Goal: Task Accomplishment & Management: Manage account settings

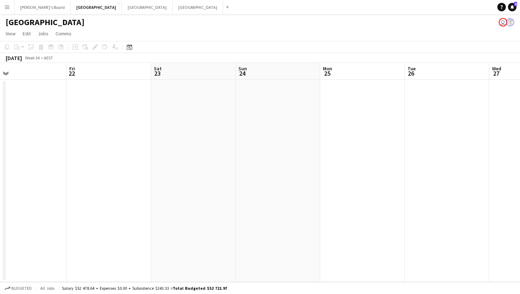
scroll to position [0, 202]
click at [226, 7] on app-icon "Add" at bounding box center [227, 7] width 3 height 3
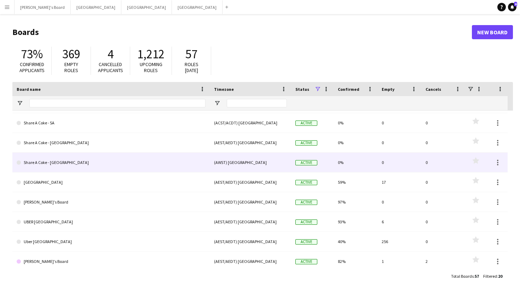
scroll to position [237, 0]
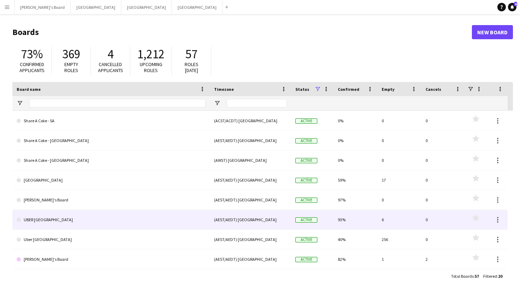
click at [47, 216] on link "UBER [GEOGRAPHIC_DATA]" at bounding box center [111, 220] width 189 height 20
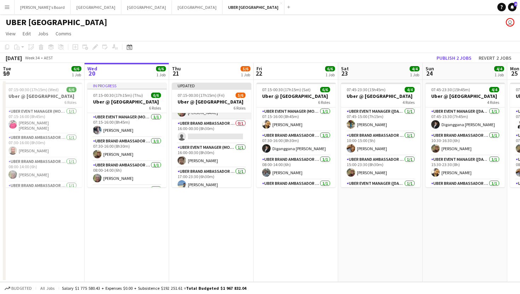
scroll to position [69, 0]
click at [209, 133] on app-card-role "UBER Brand Ambassador (Mon - Fri) 0/1 16:00-00:30 (8h30m) single-neutral-actions" at bounding box center [211, 131] width 79 height 24
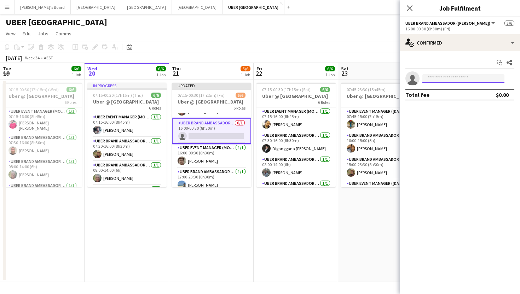
click at [441, 75] on input at bounding box center [463, 78] width 82 height 8
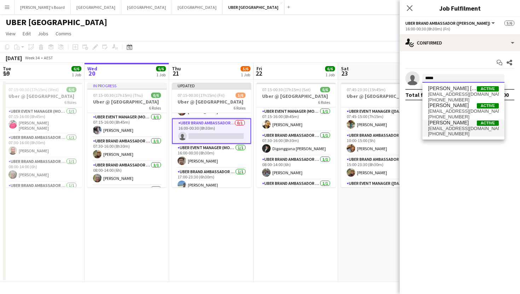
type input "*****"
click at [456, 127] on span "[EMAIL_ADDRESS][DOMAIN_NAME]" at bounding box center [463, 129] width 71 height 6
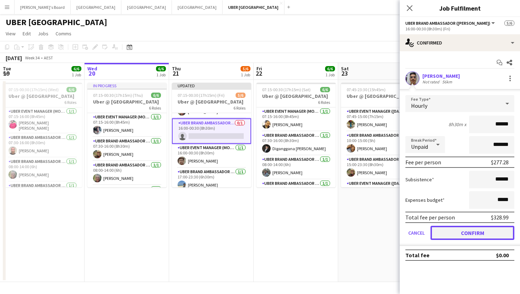
click at [462, 235] on button "Confirm" at bounding box center [473, 233] width 84 height 14
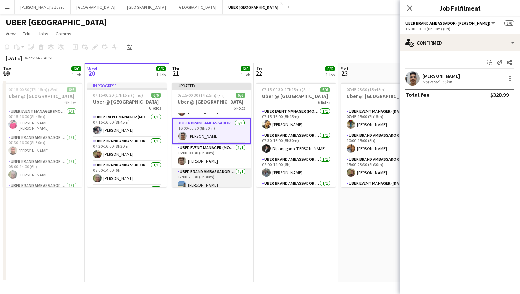
click at [218, 182] on app-card-role "UBER Brand Ambassador (Mon - Fri) [DATE] 17:00-23:30 (6h30m) [PERSON_NAME]" at bounding box center [211, 180] width 79 height 24
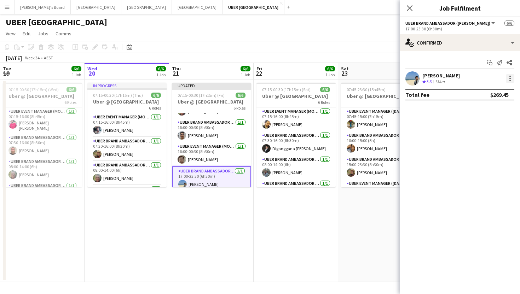
click at [512, 77] on div at bounding box center [510, 78] width 8 height 8
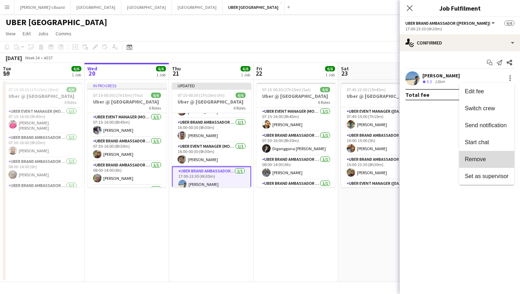
click at [476, 159] on span "Remove" at bounding box center [475, 159] width 21 height 6
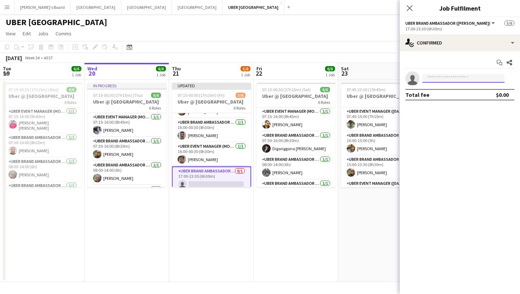
click at [454, 80] on input at bounding box center [463, 78] width 82 height 8
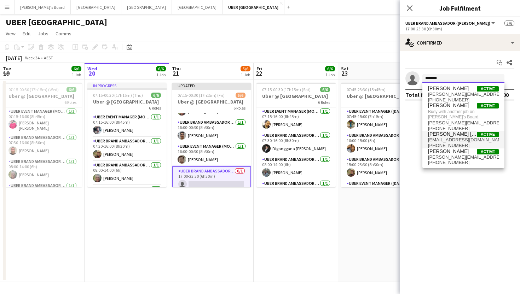
type input "*******"
click at [452, 145] on span "[PHONE_NUMBER]" at bounding box center [463, 146] width 71 height 6
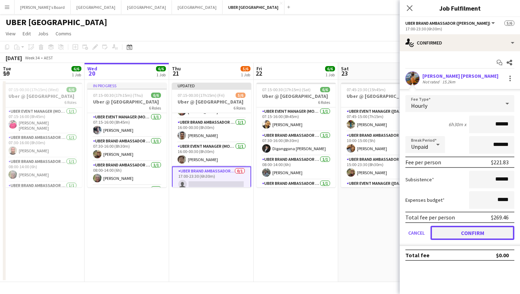
click at [455, 234] on button "Confirm" at bounding box center [473, 233] width 84 height 14
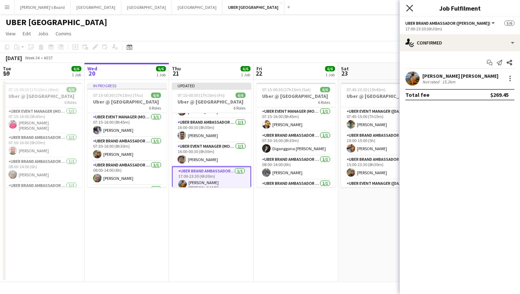
click at [413, 6] on icon "Close pop-in" at bounding box center [409, 8] width 7 height 7
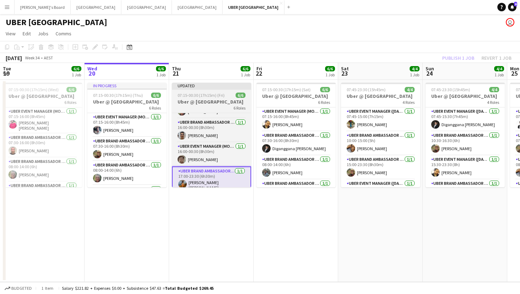
click at [204, 98] on span "07:15-00:30 (17h15m) (Fri)" at bounding box center [201, 95] width 47 height 5
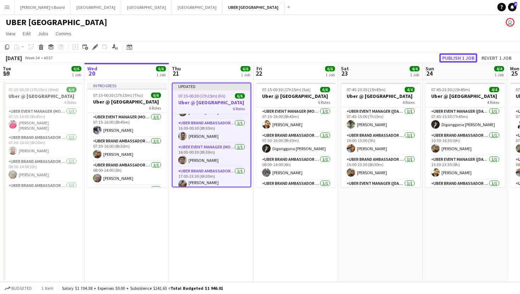
click at [454, 57] on button "Publish 1 job" at bounding box center [458, 57] width 38 height 9
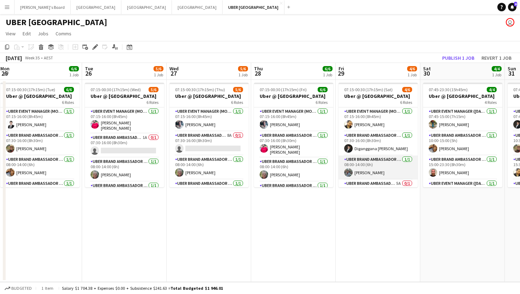
scroll to position [64, 0]
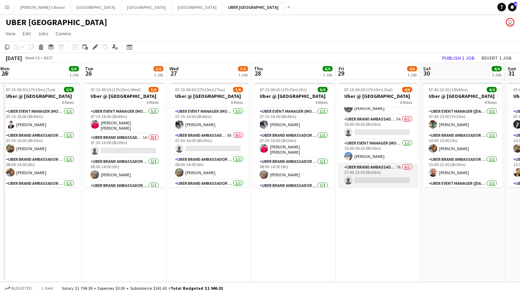
click at [361, 176] on app-card-role "UBER Brand Ambassador (Mon - Fri) 7A 0/1 17:00-23:30 (6h30m) single-neutral-act…" at bounding box center [378, 175] width 79 height 24
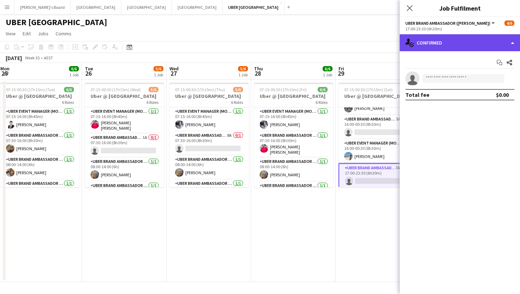
click at [438, 45] on div "single-neutral-actions-check-2 Confirmed" at bounding box center [460, 42] width 120 height 17
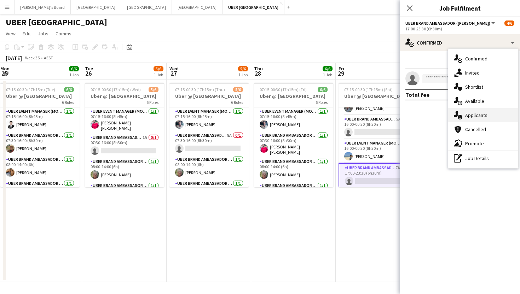
click at [462, 113] on icon "single-neutral-actions-information" at bounding box center [458, 115] width 8 height 8
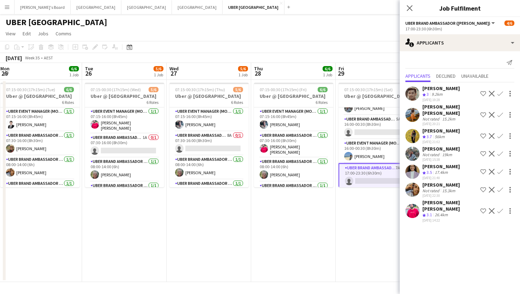
click at [501, 112] on app-icon "Confirm" at bounding box center [500, 115] width 6 height 6
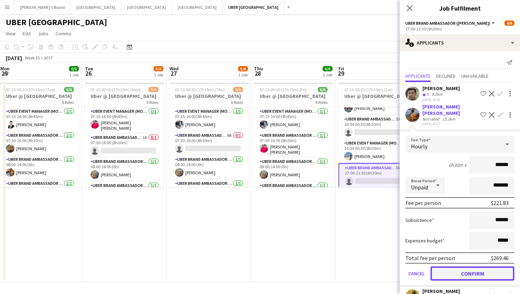
click at [457, 273] on button "Confirm" at bounding box center [473, 274] width 84 height 14
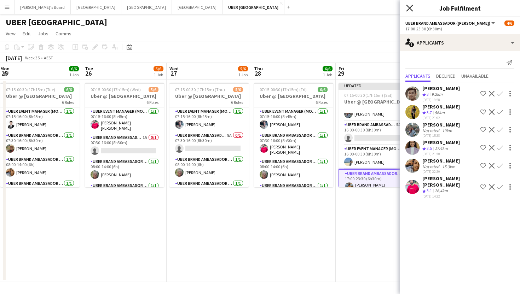
click at [410, 7] on icon at bounding box center [409, 8] width 7 height 7
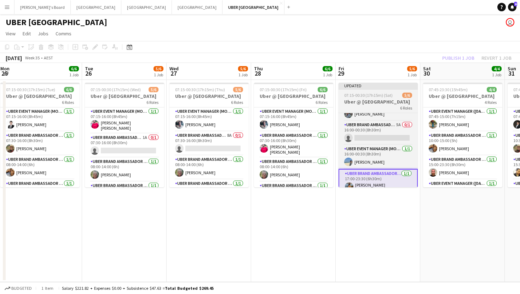
click at [383, 96] on span "07:15-00:30 (17h15m) (Sat)" at bounding box center [368, 95] width 48 height 5
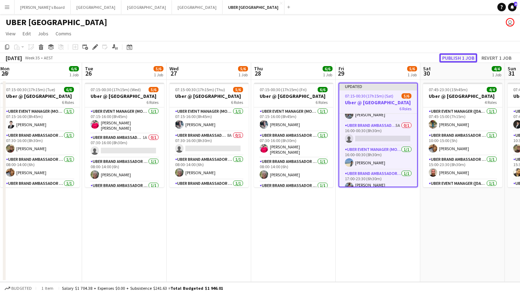
click at [455, 56] on button "Publish 1 job" at bounding box center [458, 57] width 38 height 9
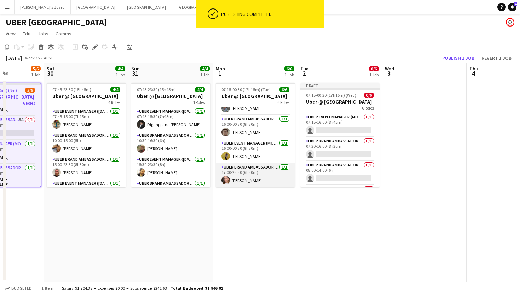
click at [244, 180] on app-card-role "UBER Brand Ambassador (Mon - Fri) [DATE] 17:00-23:30 (6h30m) [PERSON_NAME]" at bounding box center [255, 175] width 79 height 24
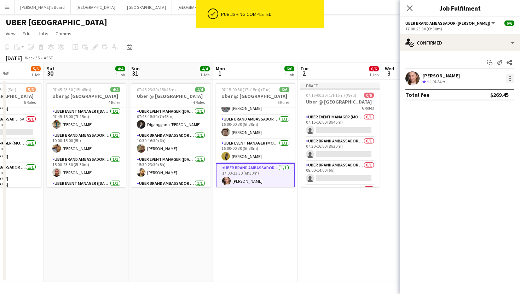
click at [510, 76] on div at bounding box center [509, 76] width 1 height 1
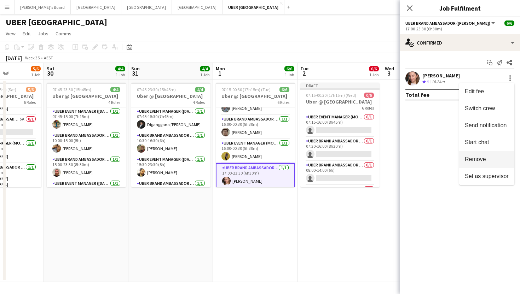
click at [483, 155] on button "Remove" at bounding box center [486, 159] width 55 height 17
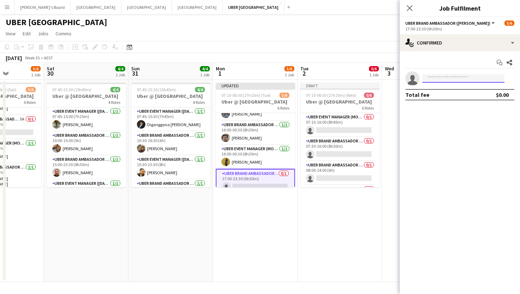
click at [440, 76] on input at bounding box center [463, 78] width 82 height 8
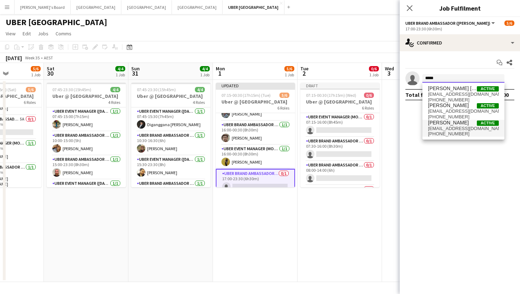
type input "*****"
click at [457, 126] on span "[EMAIL_ADDRESS][DOMAIN_NAME]" at bounding box center [463, 129] width 71 height 6
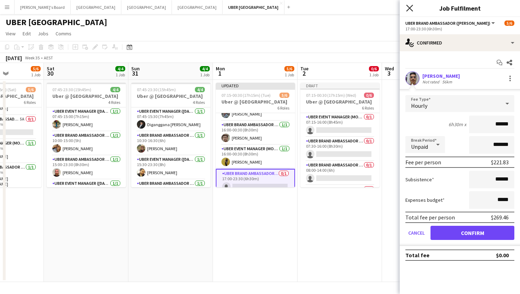
click at [408, 8] on icon "Close pop-in" at bounding box center [409, 8] width 7 height 7
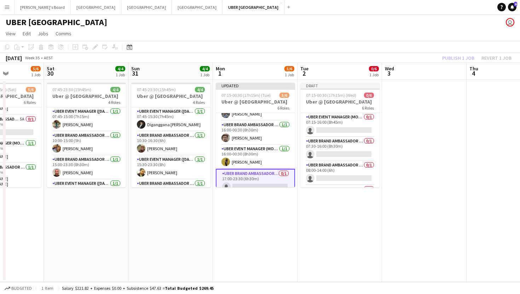
click at [145, 219] on app-date-cell "07:45-23:30 (15h45m) 4/4 Uber @ [GEOGRAPHIC_DATA] 4 Roles UBER Event Manager ([…" at bounding box center [170, 181] width 85 height 202
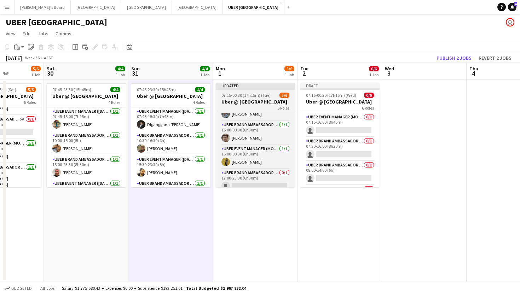
click at [249, 94] on span "07:15-00:30 (17h15m) (Tue)" at bounding box center [245, 95] width 49 height 5
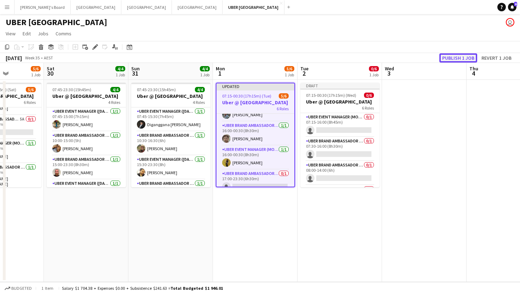
click at [451, 57] on button "Publish 1 job" at bounding box center [458, 57] width 38 height 9
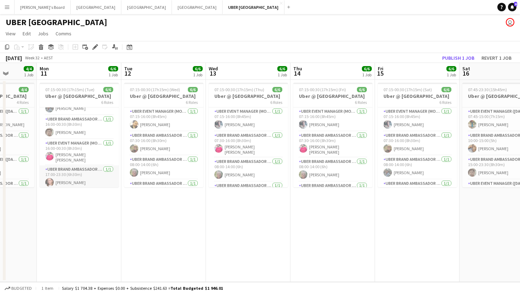
click at [64, 180] on app-card-role "UBER Brand Ambassador (Mon - Fri) [DATE] 17:00-23:30 (6h30m) [PERSON_NAME]" at bounding box center [79, 178] width 79 height 24
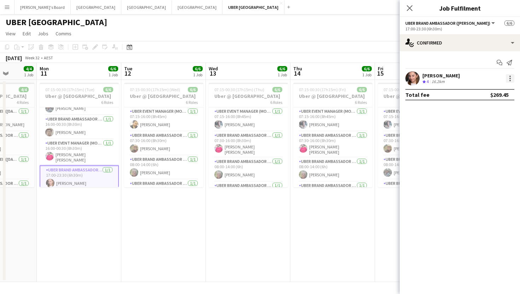
click at [513, 77] on div at bounding box center [510, 78] width 8 height 8
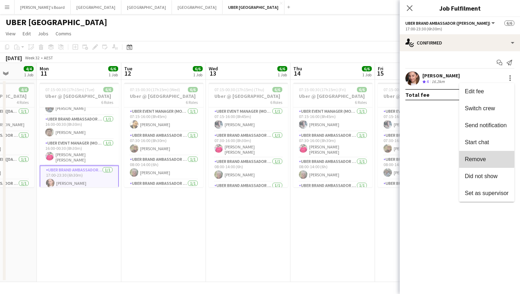
click at [478, 155] on button "Remove" at bounding box center [486, 159] width 55 height 17
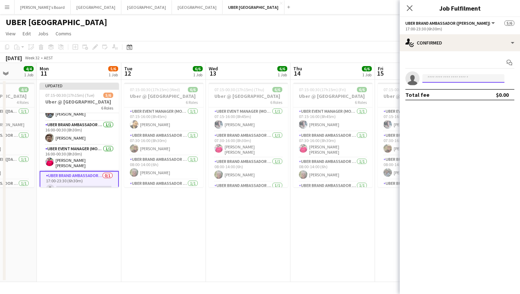
click at [437, 82] on input at bounding box center [463, 78] width 82 height 8
type input "******"
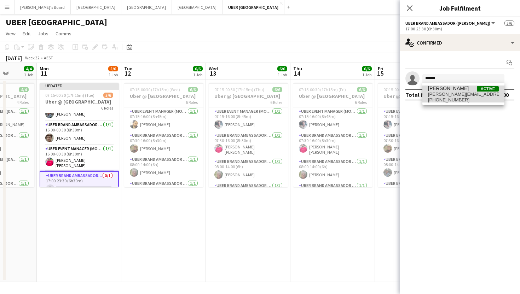
click at [461, 93] on span "[PERSON_NAME][EMAIL_ADDRESS][PERSON_NAME][DOMAIN_NAME]" at bounding box center [463, 95] width 71 height 6
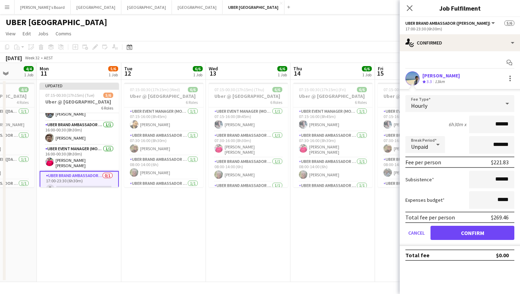
click at [442, 241] on form "Fee Type Hourly 6h30m x ****** Break Period Unpaid ******* Fee per person $221.…" at bounding box center [460, 170] width 120 height 151
click at [443, 233] on button "Confirm" at bounding box center [473, 233] width 84 height 14
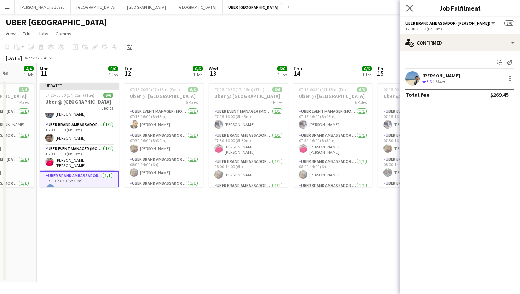
click at [409, 4] on app-icon "Close pop-in" at bounding box center [410, 8] width 10 height 10
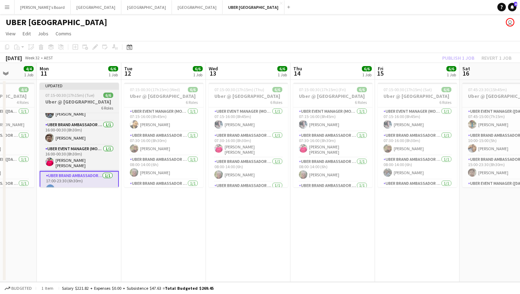
click at [59, 96] on span "07:15-00:30 (17h15m) (Tue)" at bounding box center [69, 95] width 49 height 5
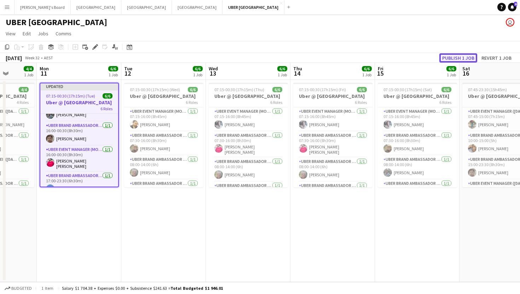
click at [461, 59] on button "Publish 1 job" at bounding box center [458, 57] width 38 height 9
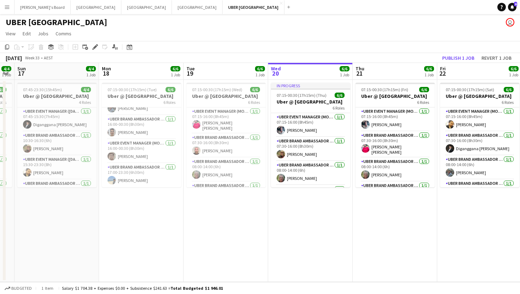
scroll to position [0, 327]
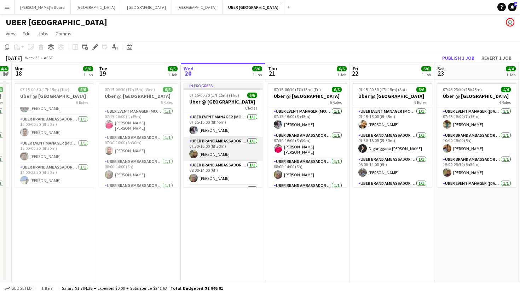
click at [224, 152] on app-card-role "UBER Brand Ambassador ([PERSON_NAME]) [DATE] 07:30-16:00 (8h30m) [PERSON_NAME]" at bounding box center [223, 149] width 79 height 24
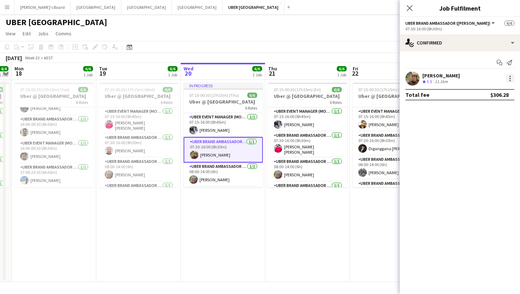
click at [510, 78] on div at bounding box center [509, 78] width 1 height 1
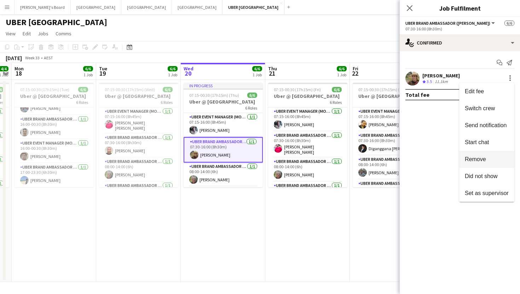
click at [479, 157] on span "Remove" at bounding box center [475, 159] width 21 height 6
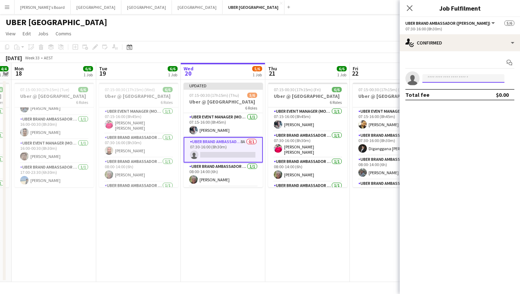
click at [448, 77] on input at bounding box center [463, 78] width 82 height 8
type input "*****"
click at [450, 96] on span "[EMAIL_ADDRESS][DOMAIN_NAME]" at bounding box center [463, 95] width 71 height 6
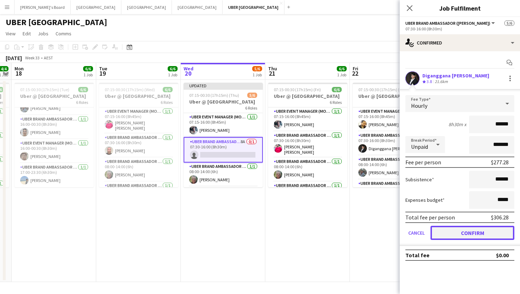
click at [469, 231] on button "Confirm" at bounding box center [473, 233] width 84 height 14
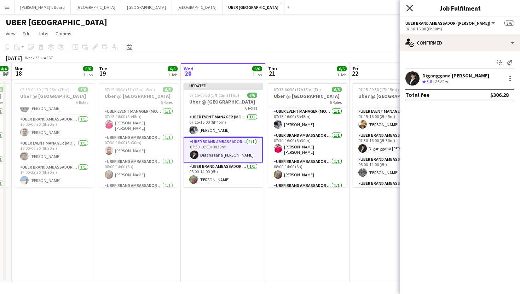
click at [408, 7] on icon "Close pop-in" at bounding box center [409, 8] width 7 height 7
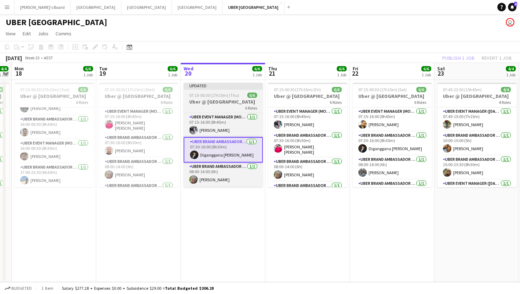
click at [237, 98] on span "07:15-00:30 (17h15m) (Thu)" at bounding box center [214, 95] width 50 height 5
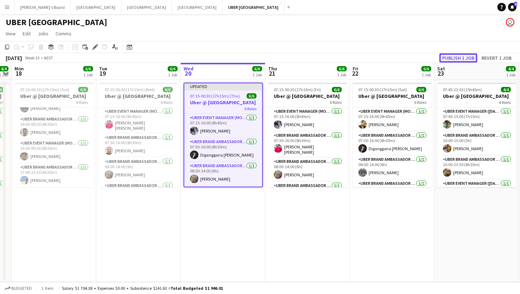
click at [449, 57] on button "Publish 1 job" at bounding box center [458, 57] width 38 height 9
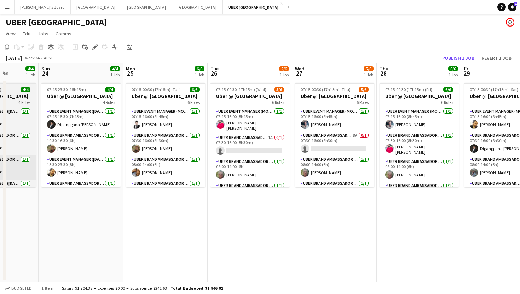
scroll to position [0, 300]
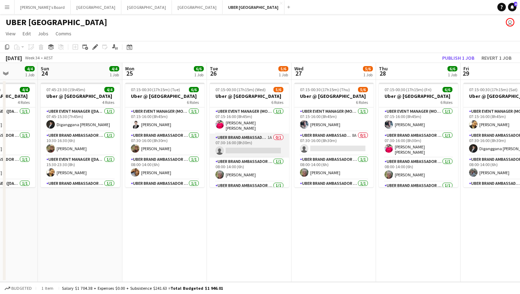
click at [258, 147] on app-card-role "UBER Brand Ambassador (Mon - Fri) 1A 0/1 07:30-16:00 (8h30m) single-neutral-act…" at bounding box center [249, 146] width 79 height 24
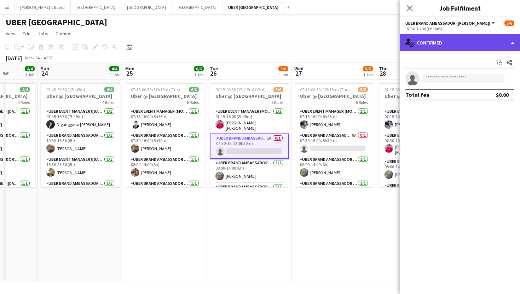
click at [443, 50] on div "single-neutral-actions-check-2 Confirmed" at bounding box center [460, 42] width 120 height 17
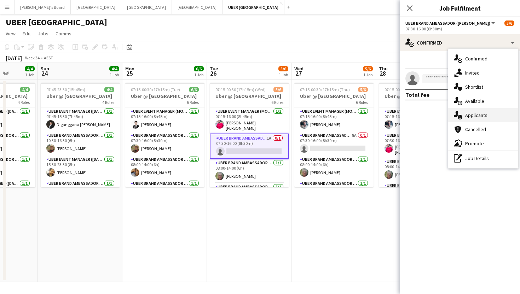
click at [463, 115] on div "single-neutral-actions-information Applicants" at bounding box center [483, 115] width 70 height 14
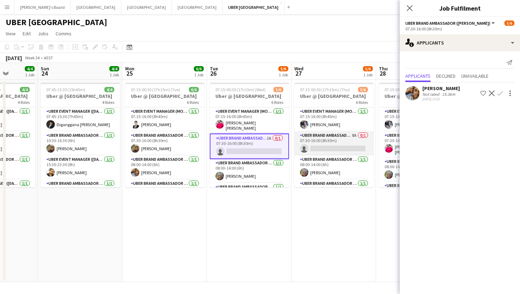
click at [322, 147] on app-card-role "UBER Brand Ambassador (Mon - Fri) 8A 0/1 07:30-16:00 (8h30m) single-neutral-act…" at bounding box center [333, 144] width 79 height 24
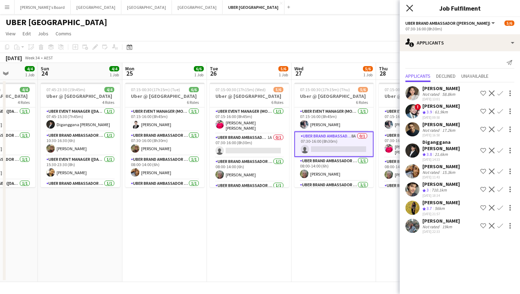
click at [410, 6] on icon "Close pop-in" at bounding box center [409, 8] width 7 height 7
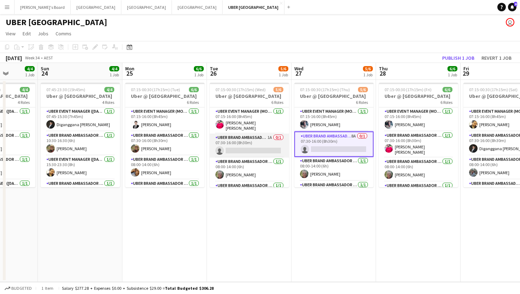
click at [268, 145] on app-card-role "UBER Brand Ambassador (Mon - Fri) 1A 0/1 07:30-16:00 (8h30m) single-neutral-act…" at bounding box center [249, 146] width 79 height 24
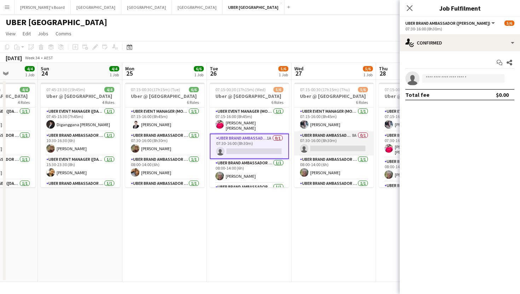
click at [331, 144] on app-card-role "UBER Brand Ambassador (Mon - Fri) 8A 0/1 07:30-16:00 (8h30m) single-neutral-act…" at bounding box center [333, 144] width 79 height 24
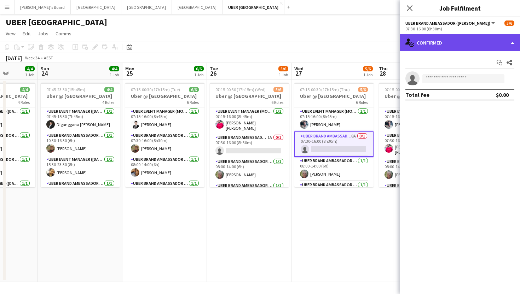
click at [435, 40] on div "single-neutral-actions-check-2 Confirmed" at bounding box center [460, 42] width 120 height 17
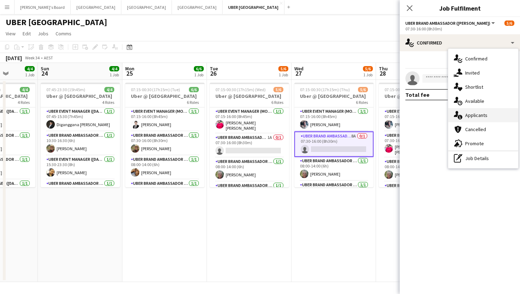
click at [464, 115] on div "single-neutral-actions-information Applicants" at bounding box center [483, 115] width 70 height 14
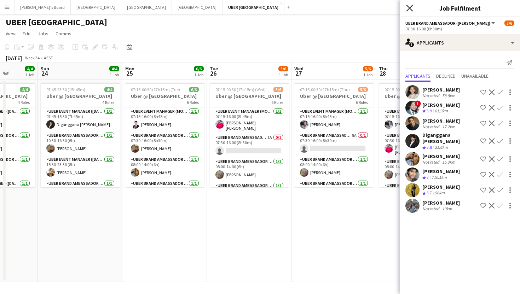
click at [411, 9] on icon "Close pop-in" at bounding box center [409, 8] width 7 height 7
